Goal: Find specific page/section

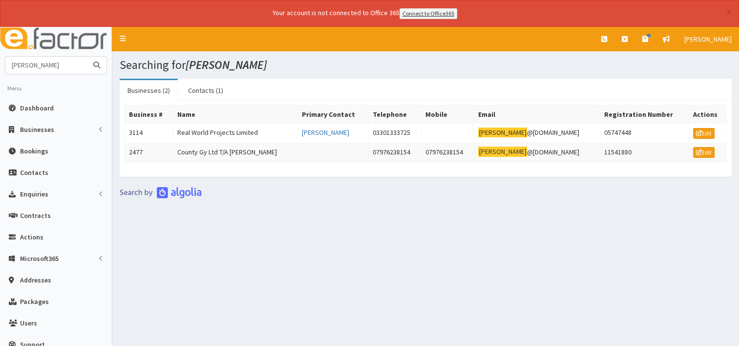
drag, startPoint x: 0, startPoint y: 0, endPoint x: 40, endPoint y: 64, distance: 74.8
click at [40, 64] on input "darren waller" at bounding box center [46, 65] width 82 height 17
click at [69, 68] on input "darren waller" at bounding box center [46, 65] width 82 height 17
type input "d"
type input "sam french"
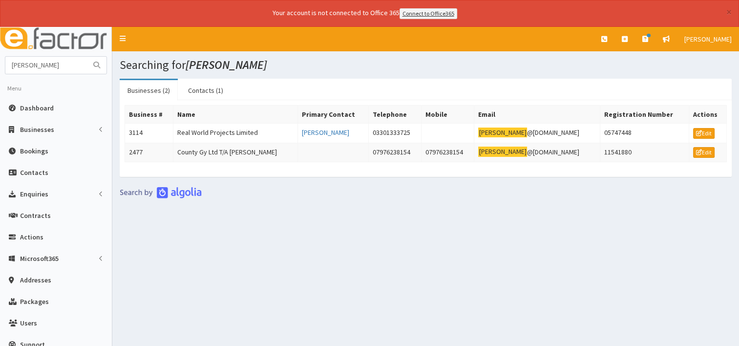
click at [98, 66] on icon "submit" at bounding box center [96, 65] width 7 height 7
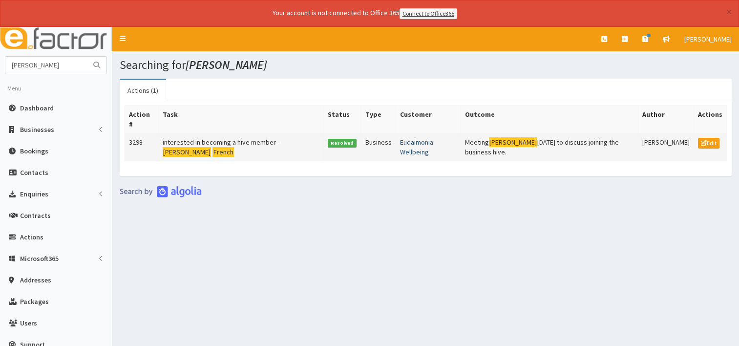
click at [423, 138] on link "Eudaimonia Wellbeing" at bounding box center [416, 147] width 33 height 19
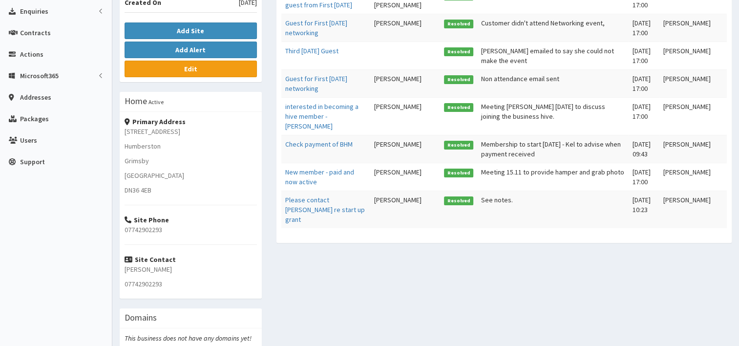
scroll to position [235, 0]
